Goal: Information Seeking & Learning: Learn about a topic

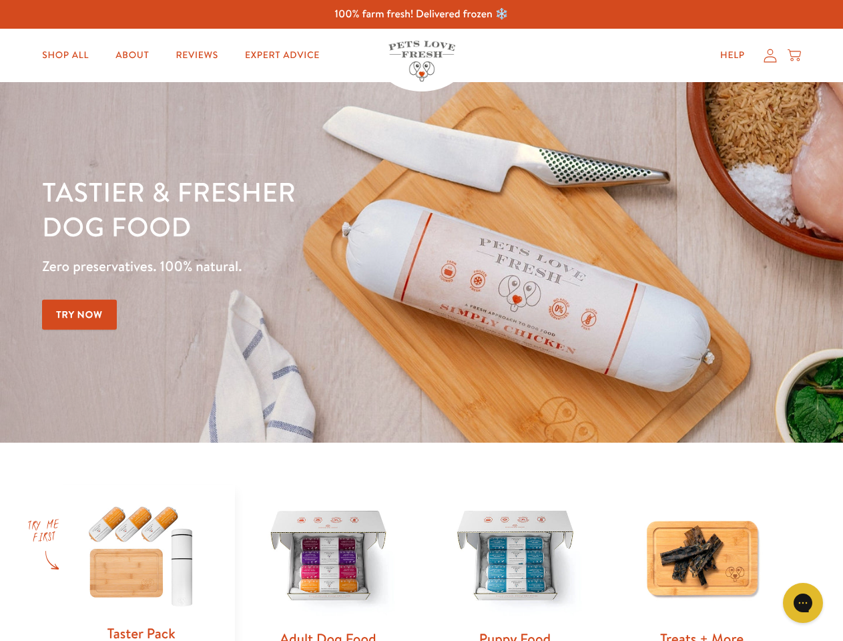
click at [421, 320] on div "Tastier & fresher dog food Zero preservatives. 100% natural. Try Now" at bounding box center [295, 262] width 506 height 176
click at [803, 603] on icon "Gorgias live chat" at bounding box center [802, 602] width 13 height 13
